Goal: Transaction & Acquisition: Purchase product/service

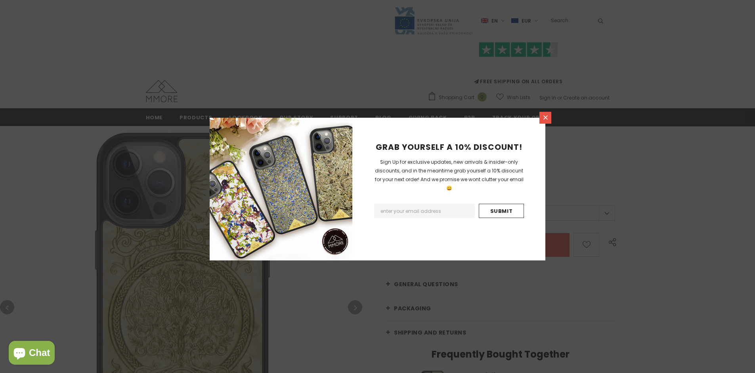
click at [545, 117] on icon at bounding box center [545, 117] width 4 height 4
